Goal: Information Seeking & Learning: Learn about a topic

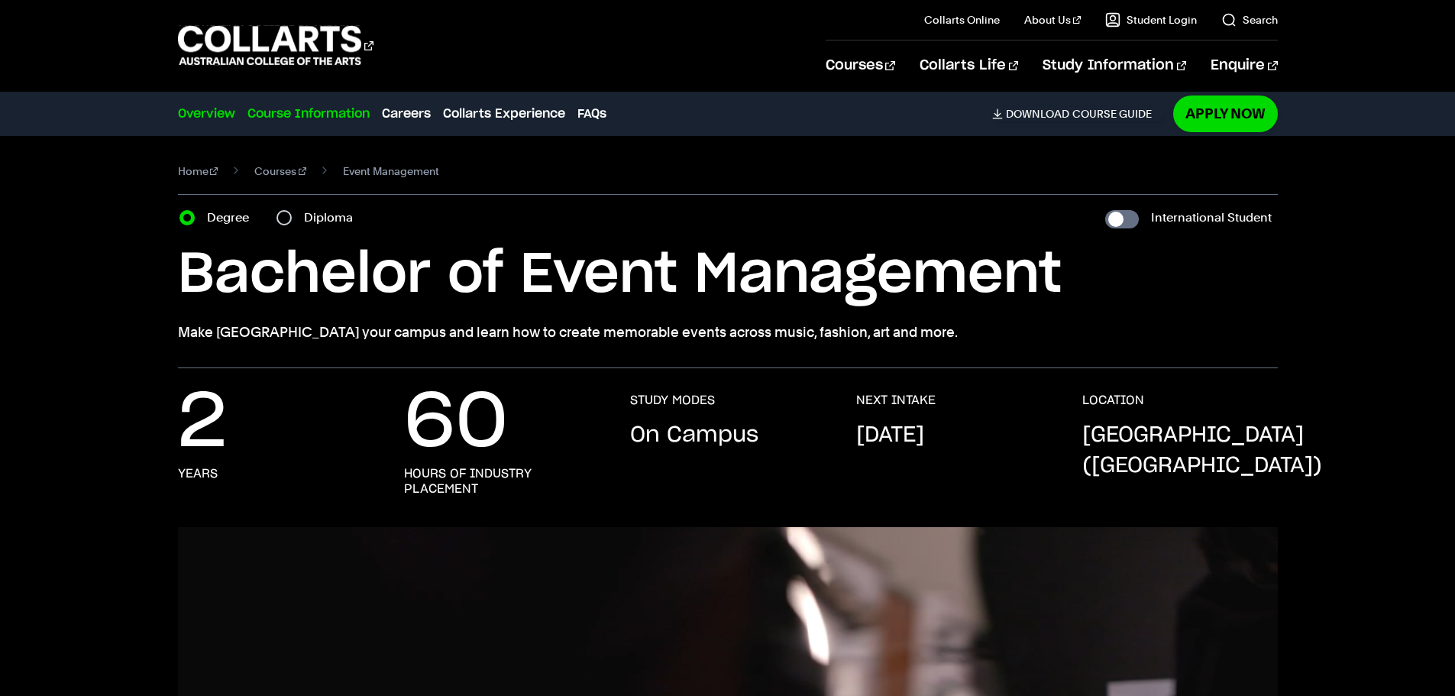
click at [348, 118] on link "Course Information" at bounding box center [308, 114] width 122 height 18
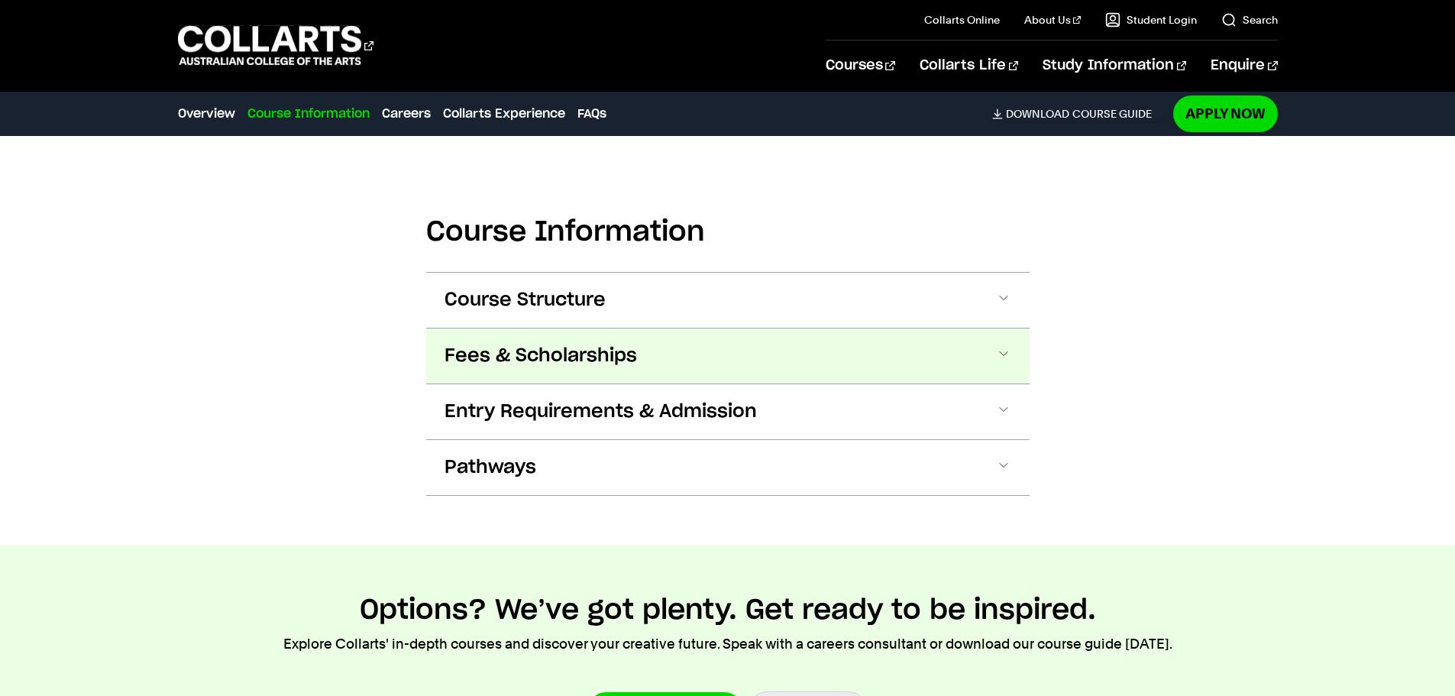
scroll to position [1590, 0]
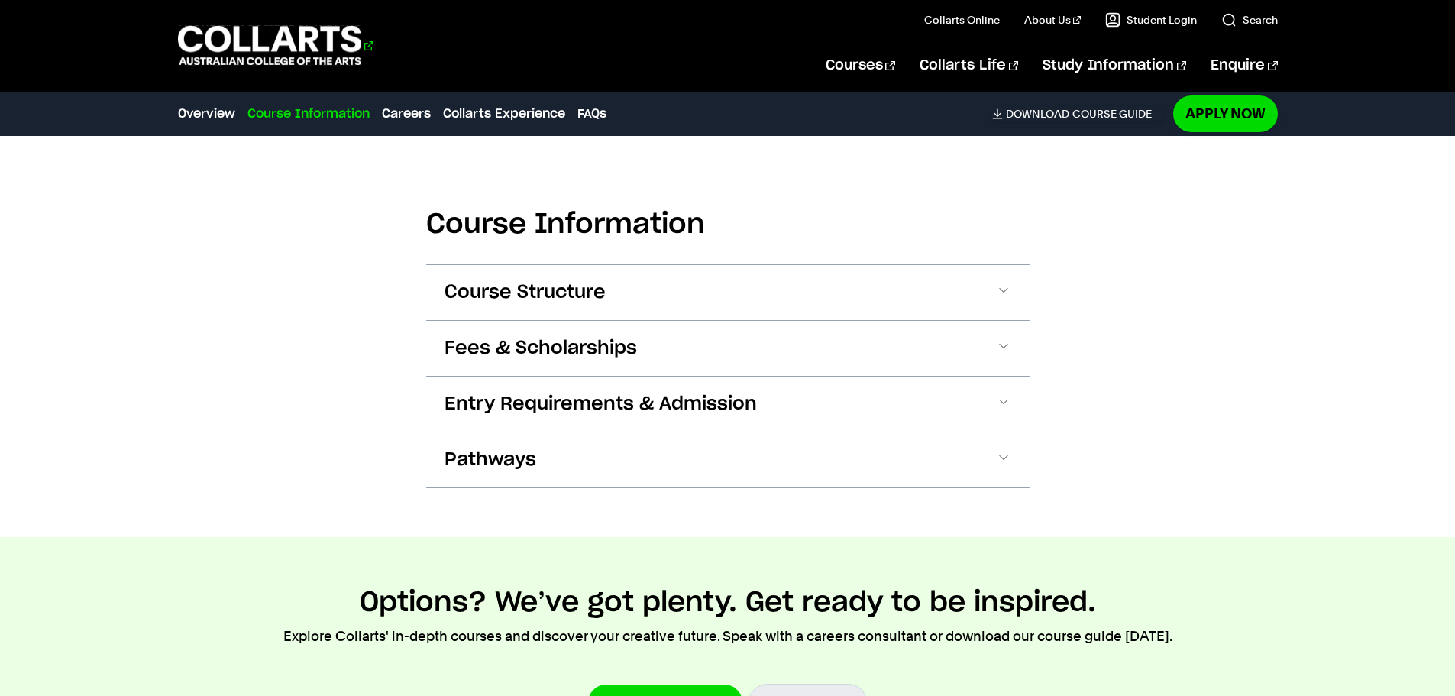
click at [304, 43] on 1 "Go to homepage" at bounding box center [270, 46] width 184 height 40
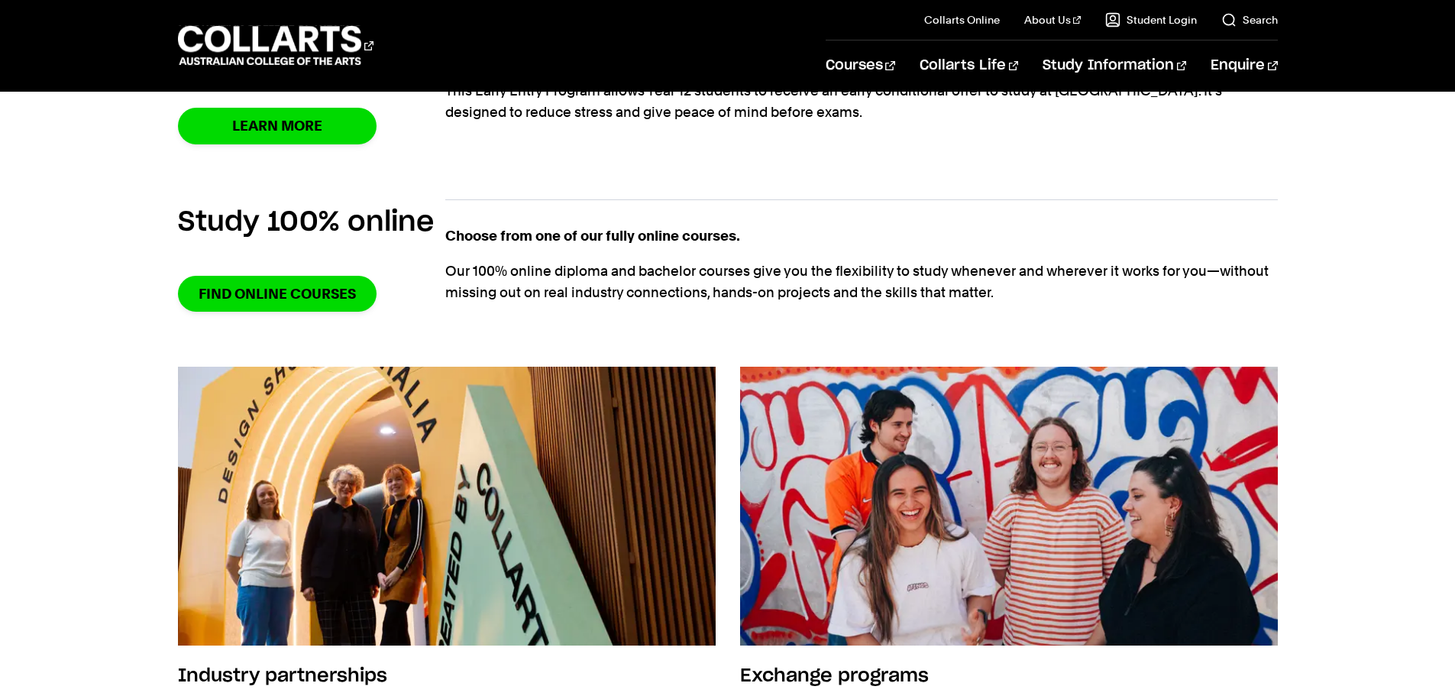
scroll to position [1145, 0]
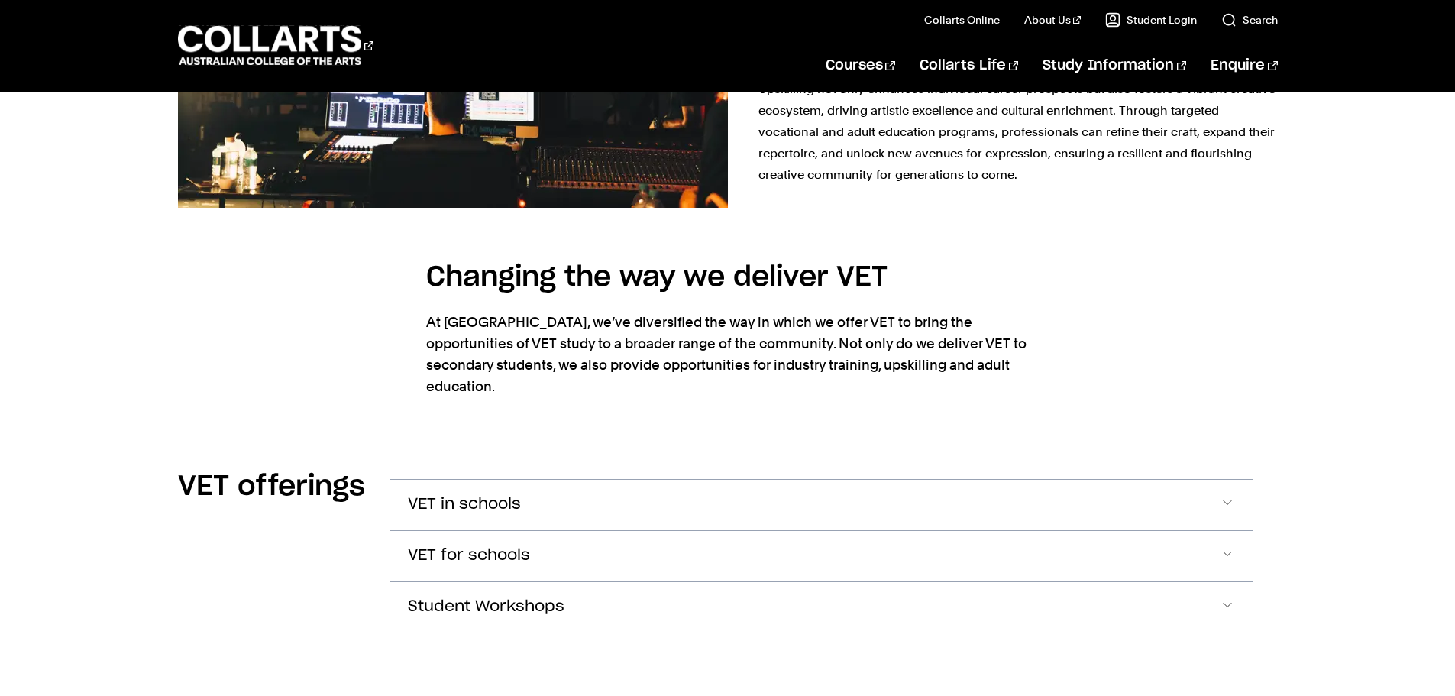
scroll to position [1833, 0]
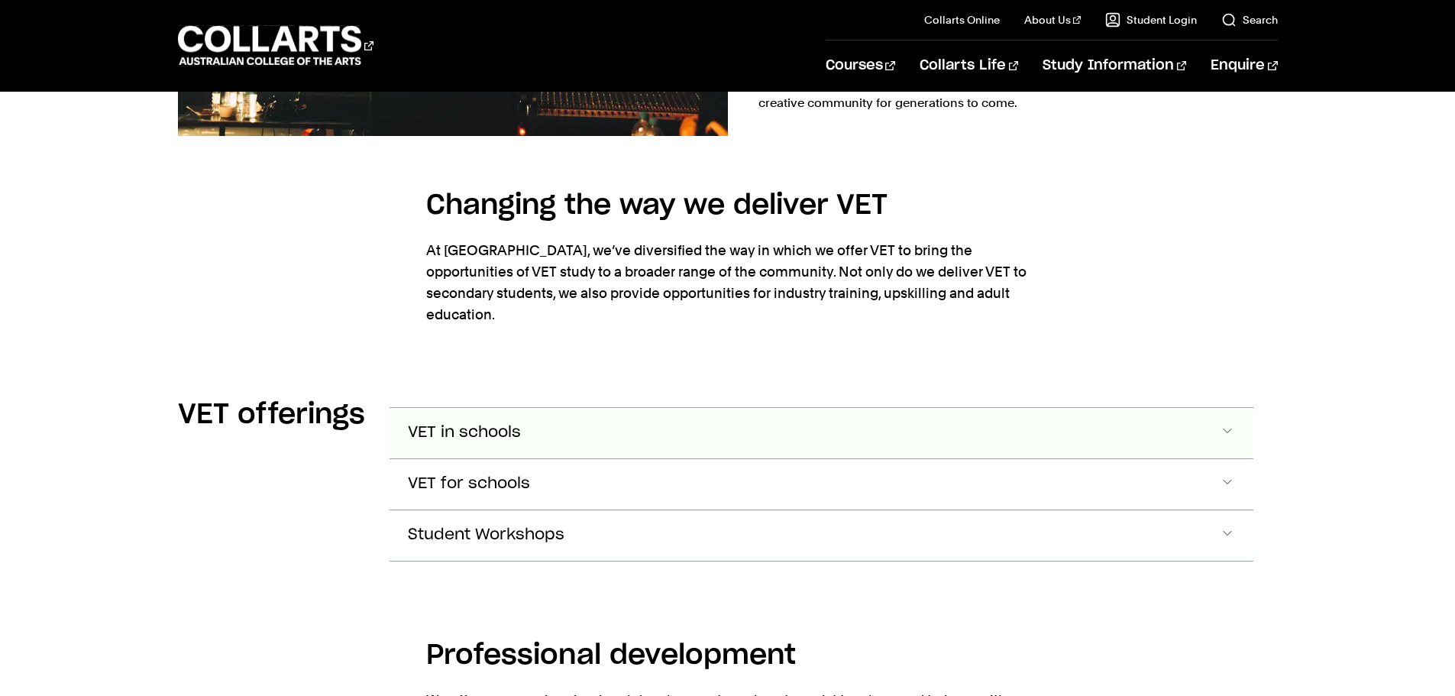
click at [1232, 423] on span "Accordion Section" at bounding box center [1226, 433] width 15 height 20
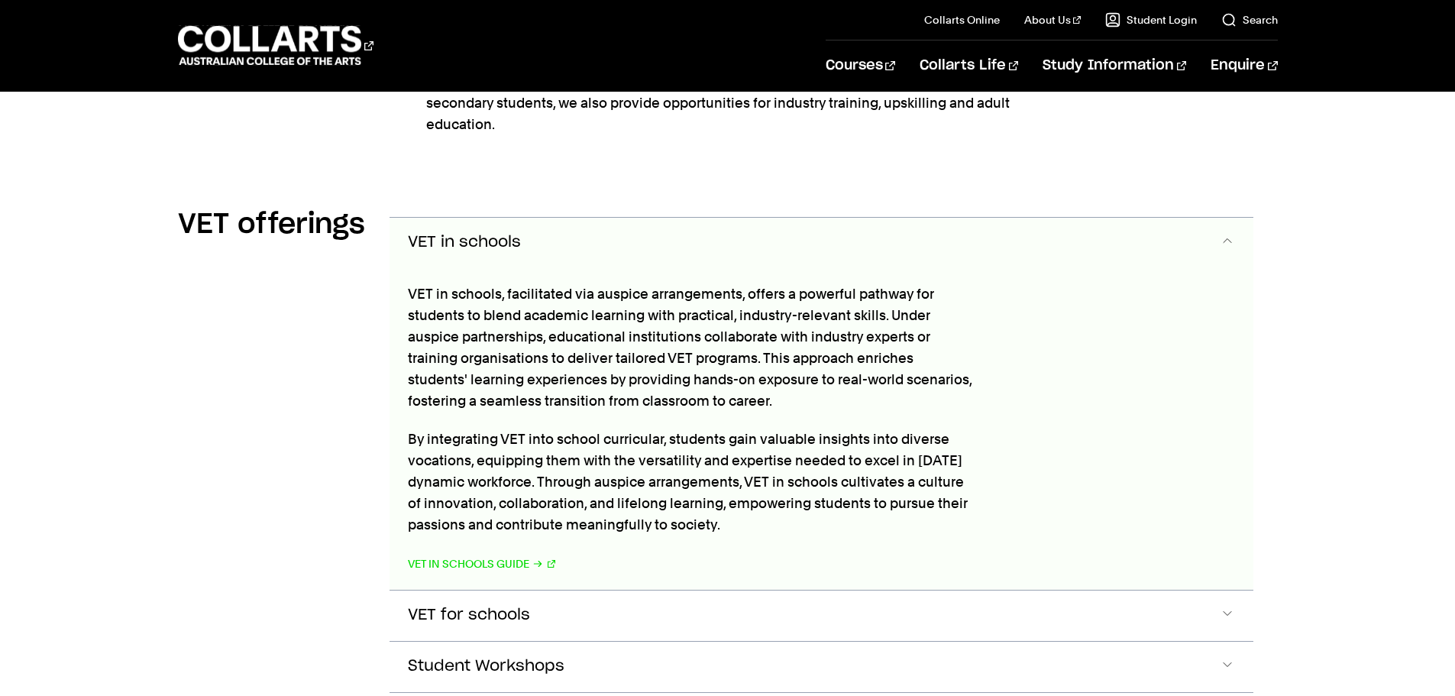
scroll to position [2081, 0]
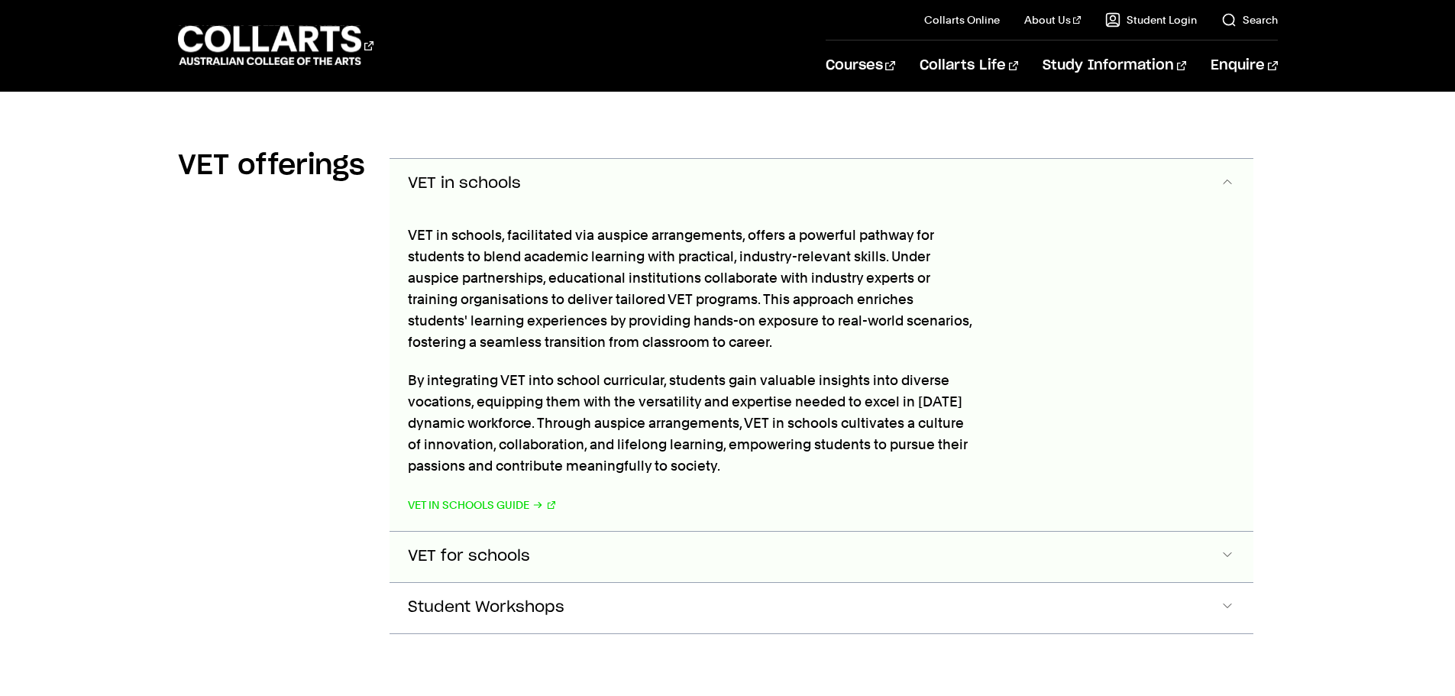
click at [1234, 547] on span "Accordion Section" at bounding box center [1226, 557] width 15 height 20
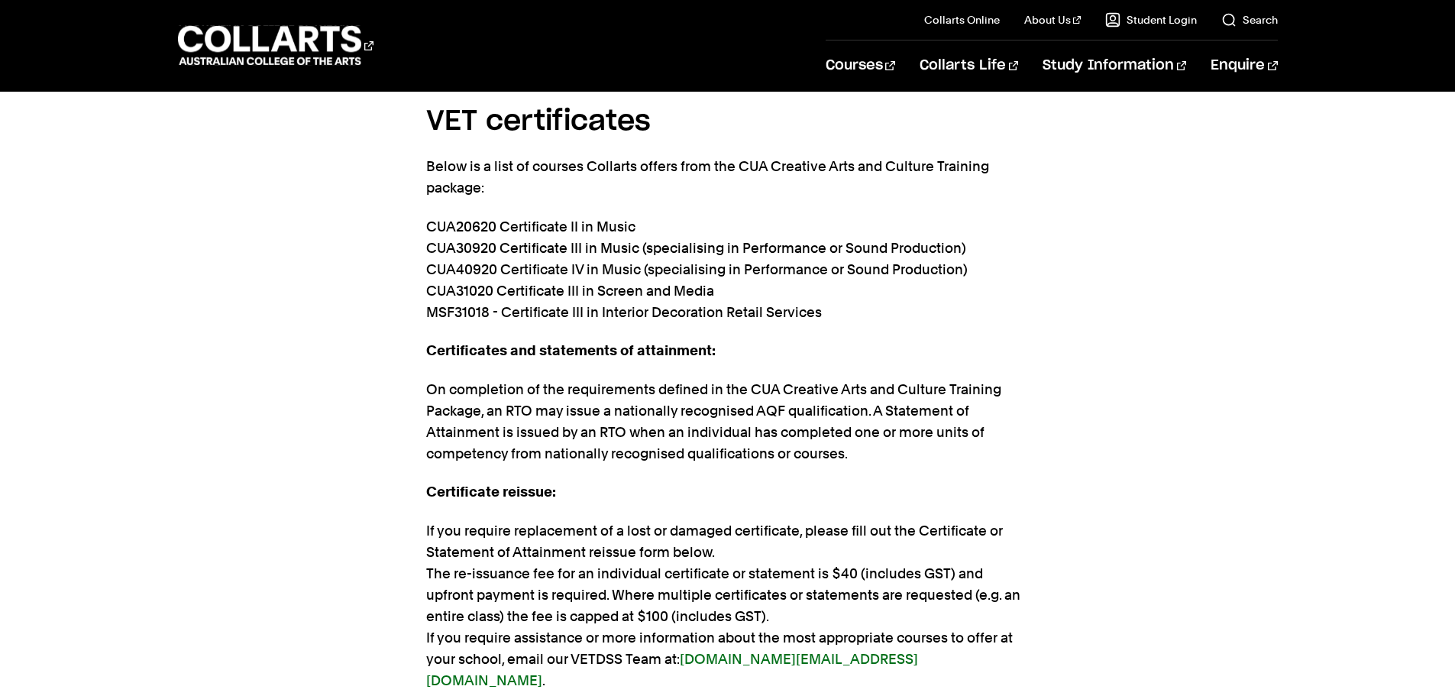
scroll to position [3904, 0]
